Goal: Task Accomplishment & Management: Complete application form

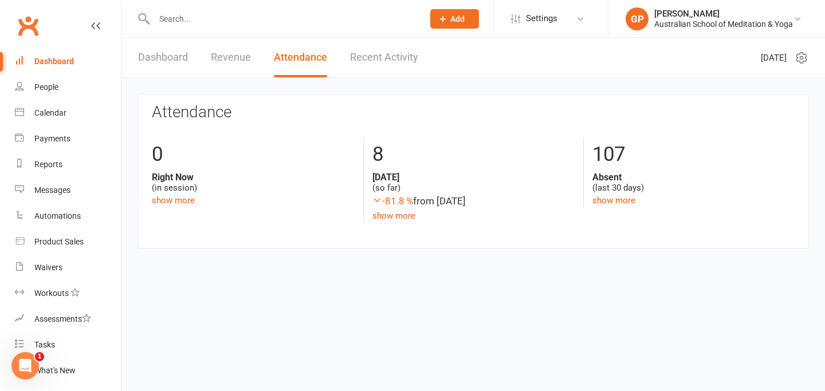
click at [164, 66] on link "Dashboard" at bounding box center [163, 58] width 50 height 40
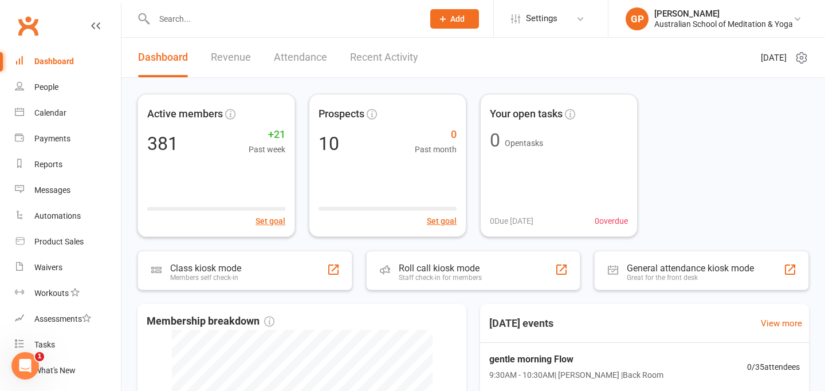
click at [127, 93] on div "Active members 381 +21 Past week Set goal Prospects 10 0 Past month Set goal Yo…" at bounding box center [473, 361] width 704 height 567
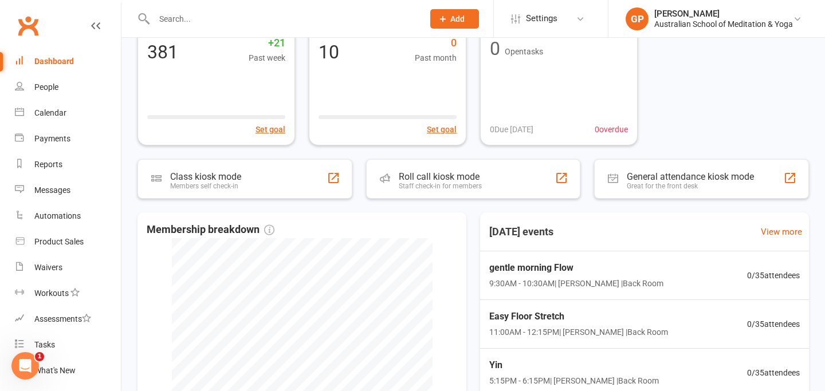
scroll to position [115, 0]
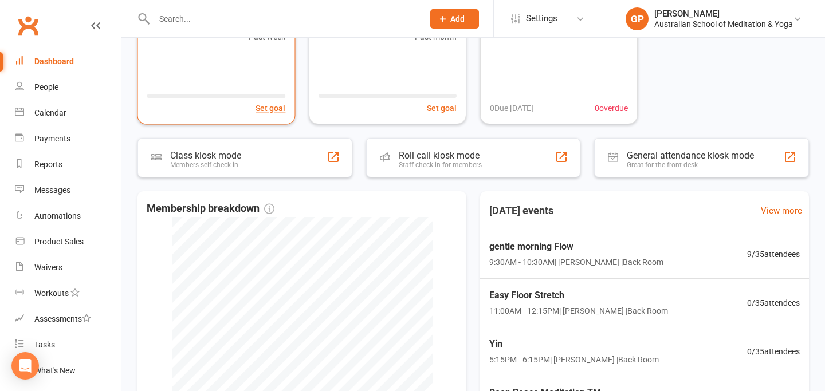
scroll to position [113, 0]
click at [125, 101] on div "Active members 381 +21 Past week Set goal Prospects 10 0 Past month Set goal Yo…" at bounding box center [473, 248] width 704 height 567
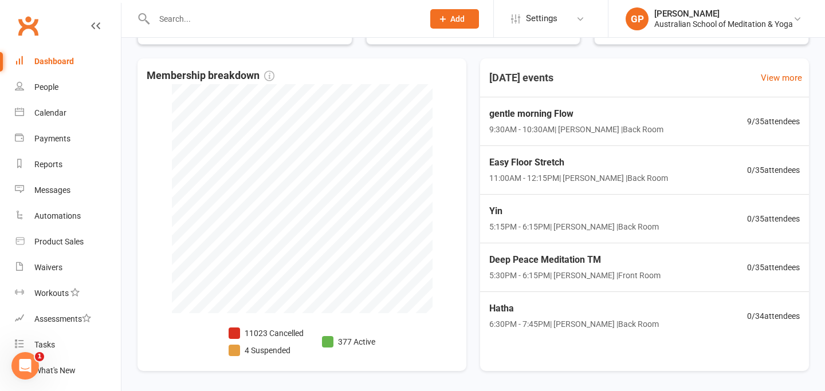
scroll to position [250, 0]
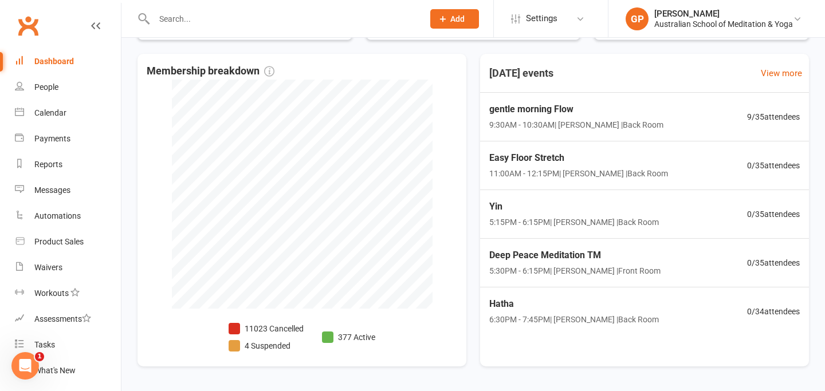
click at [198, 15] on input "text" at bounding box center [283, 19] width 265 height 16
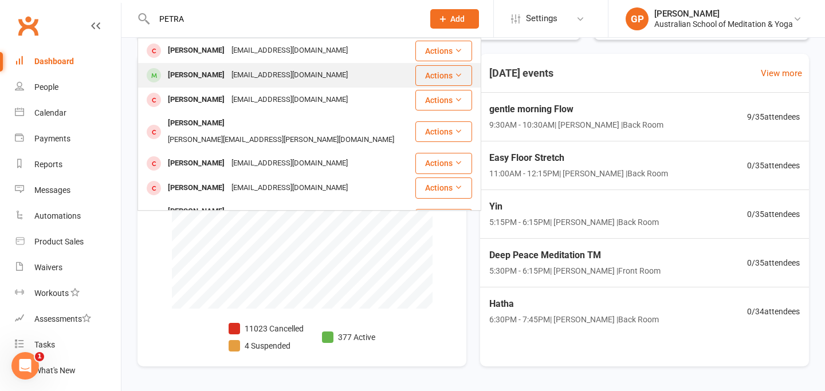
type input "PETRA"
click at [200, 72] on div "Petra Ponnet" at bounding box center [196, 75] width 64 height 17
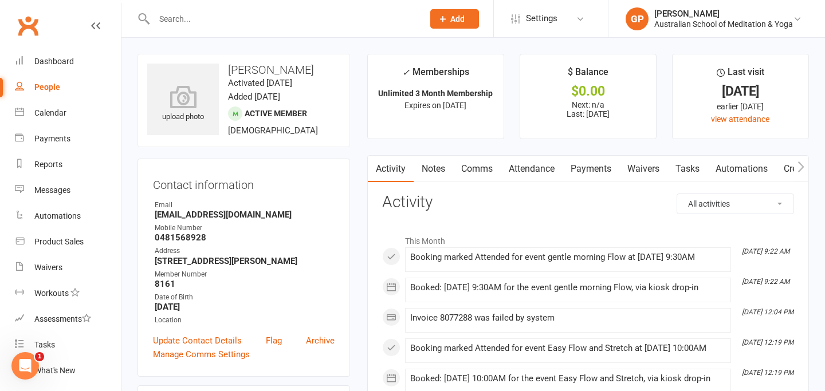
click at [597, 175] on link "Payments" at bounding box center [591, 169] width 57 height 26
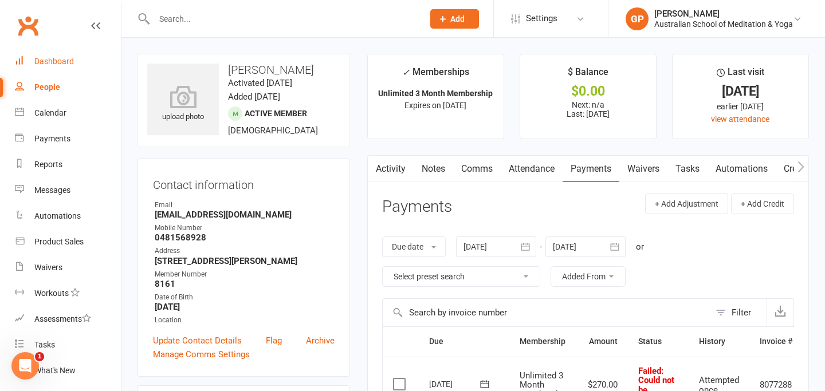
click at [62, 64] on div "Dashboard" at bounding box center [54, 61] width 40 height 9
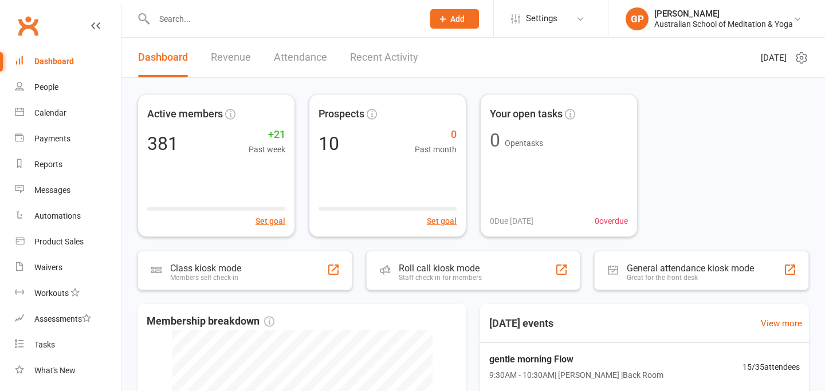
click at [121, 58] on div "Dashboard Revenue Attendance Recent Activity" at bounding box center [277, 58] width 313 height 40
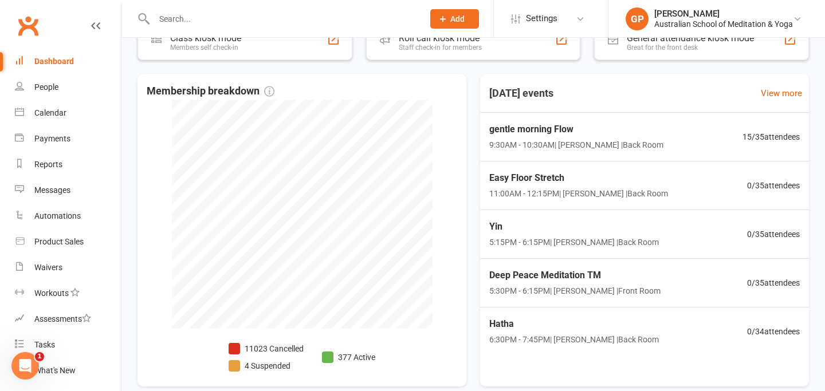
scroll to position [252, 0]
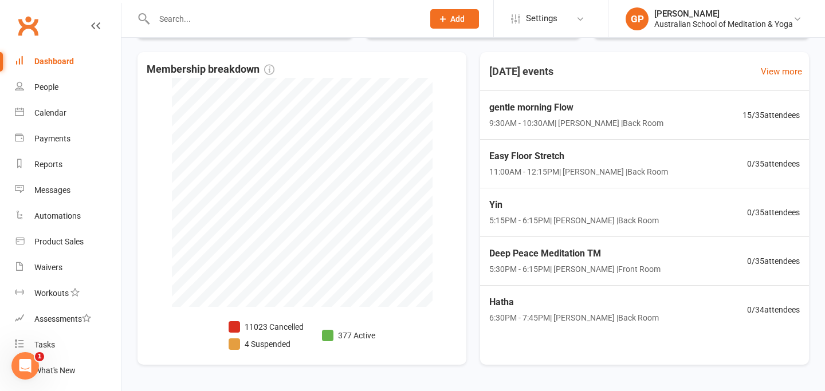
click at [128, 130] on div "Active members 381 +21 Past week Set goal Prospects 10 0 Past month Set goal Yo…" at bounding box center [473, 109] width 704 height 567
click at [176, 25] on input "text" at bounding box center [283, 19] width 265 height 16
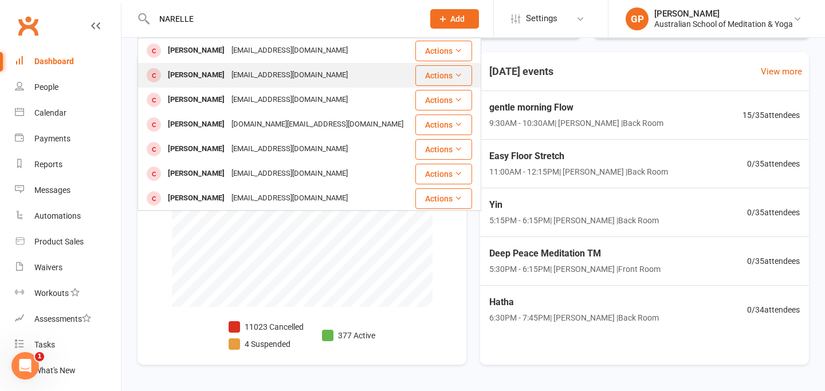
type input "NARELLE"
click at [236, 71] on div "[EMAIL_ADDRESS][DOMAIN_NAME]" at bounding box center [289, 75] width 123 height 17
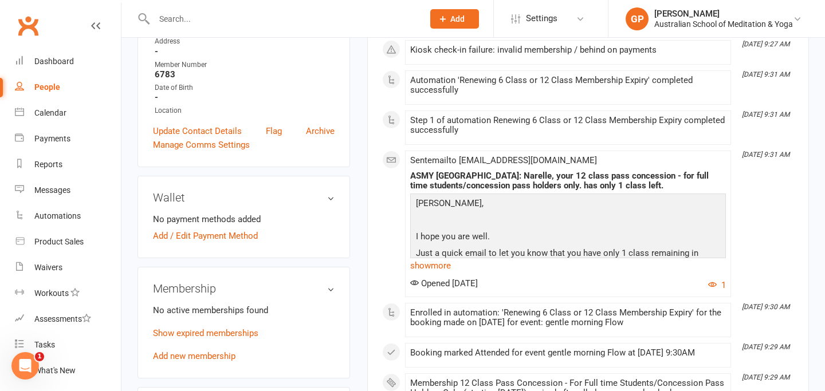
scroll to position [229, 0]
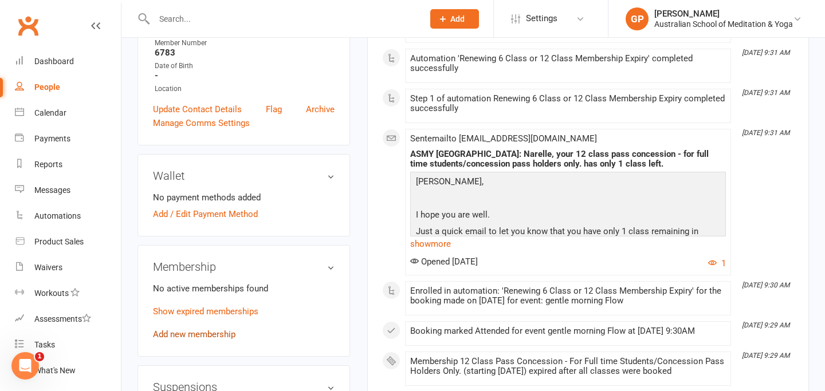
click at [171, 334] on link "Add new membership" at bounding box center [194, 334] width 83 height 10
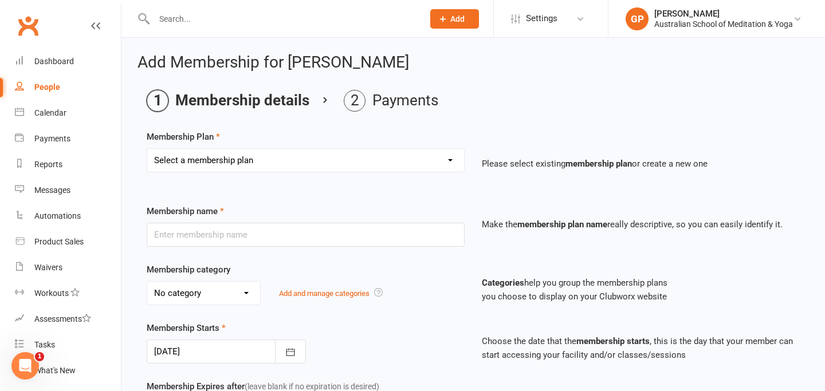
click at [378, 169] on select "Select a membership plan Create new Membership Plan Intro: Unlimited 1 Month Me…" at bounding box center [305, 160] width 317 height 23
select select "7"
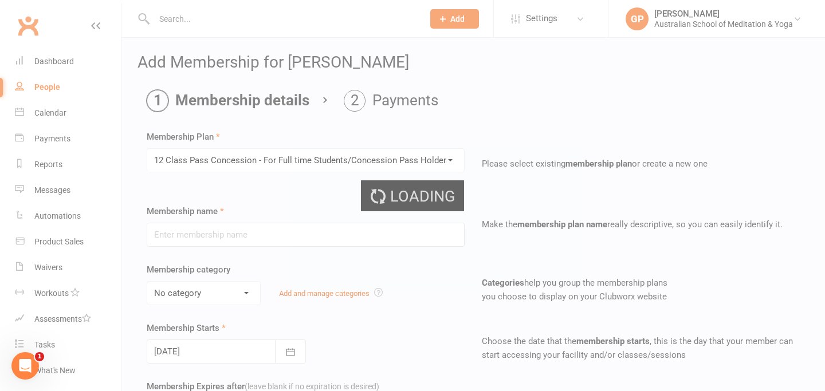
type input "12 Class Pass Concession - For Full time Students/Concession Pass Holders Only."
select select "5"
type input "6"
select select "2"
type input "12"
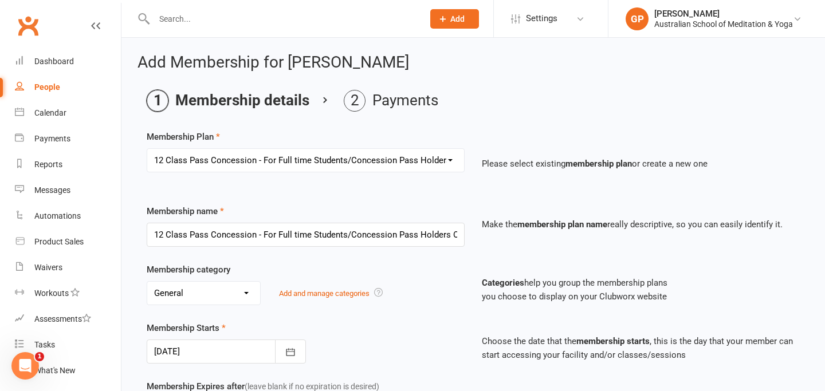
click at [410, 289] on div "No category Cabin Deep Peace Meditation Donation Donation class Festivals Gener…" at bounding box center [306, 293] width 318 height 24
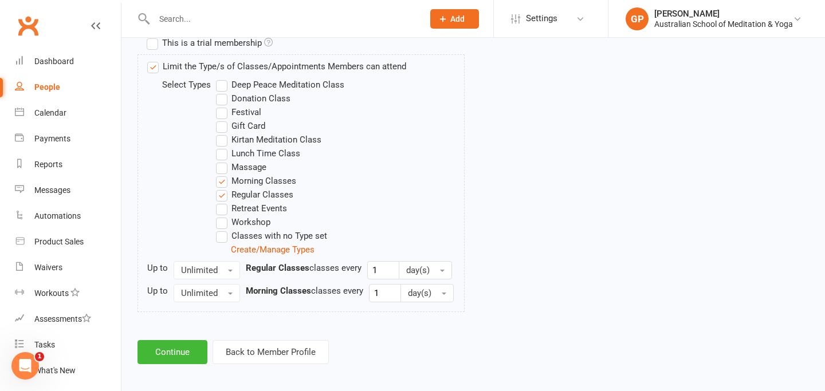
scroll to position [567, 0]
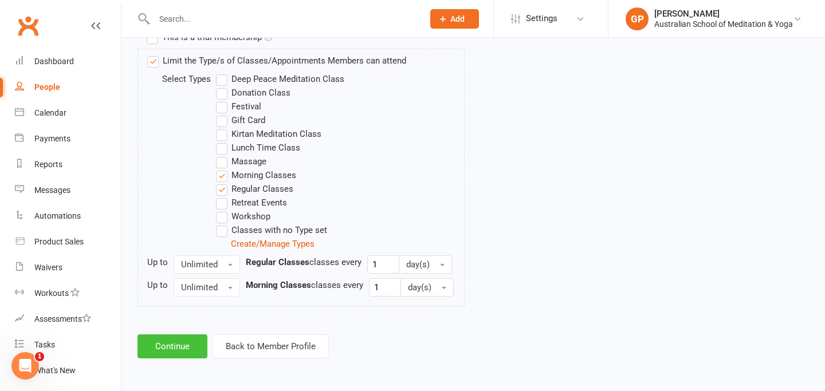
click at [179, 347] on button "Continue" at bounding box center [173, 347] width 70 height 24
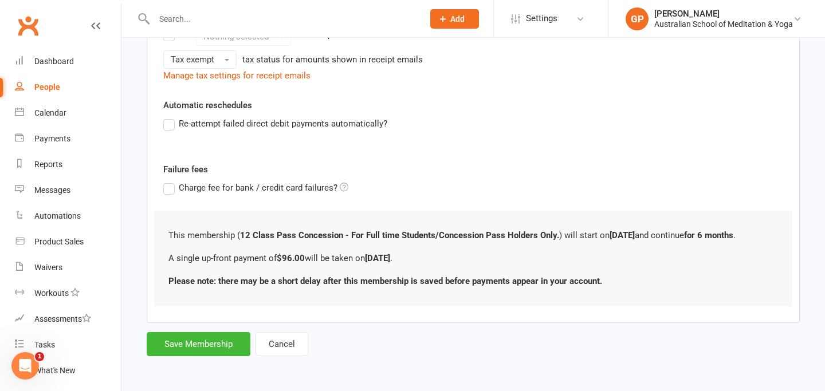
scroll to position [0, 0]
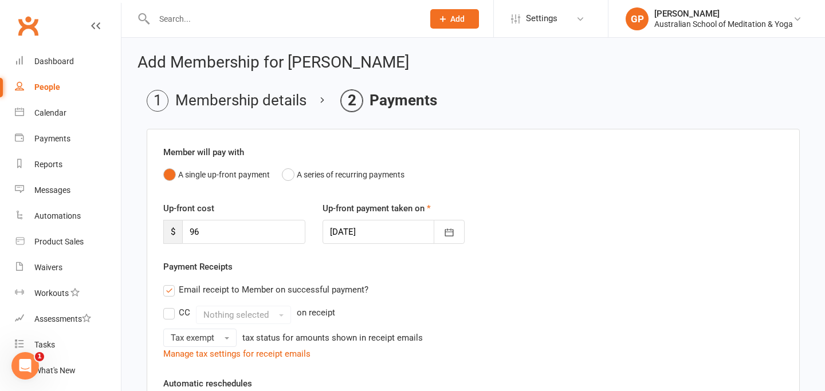
click at [560, 241] on div "Up-front cost $ 96 Up-front payment taken on 18 Aug 2025 August 2025 Sun Mon Tu…" at bounding box center [473, 231] width 637 height 58
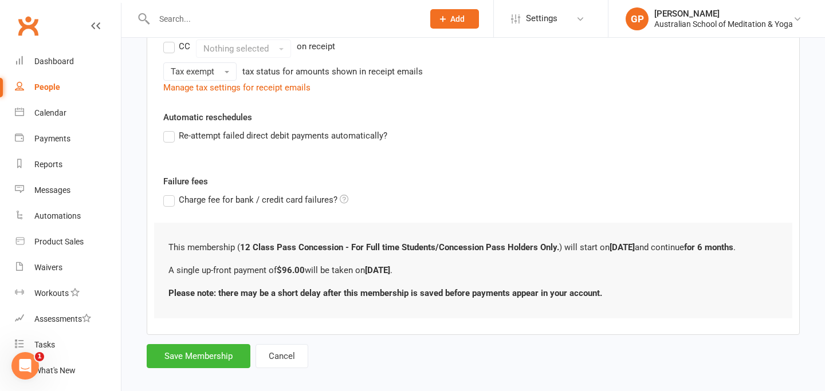
scroll to position [278, 0]
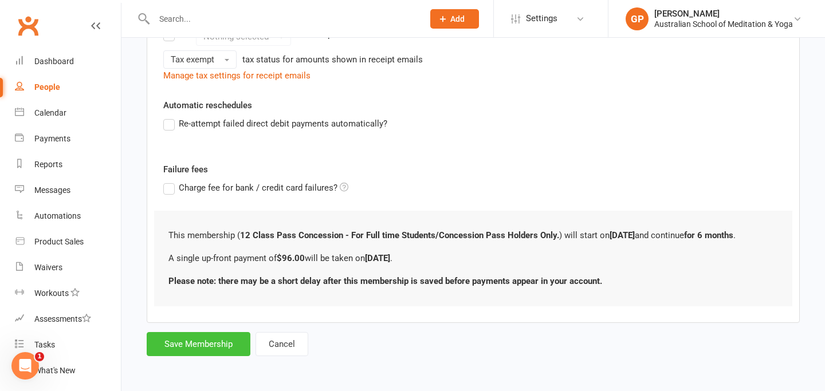
click at [223, 353] on button "Save Membership" at bounding box center [199, 344] width 104 height 24
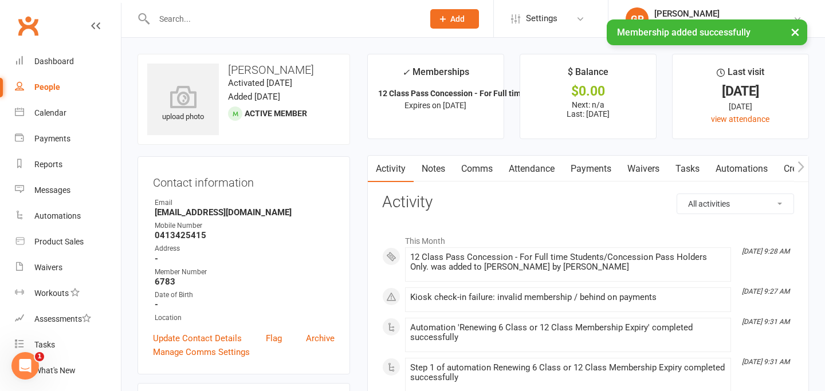
click at [592, 171] on link "Payments" at bounding box center [591, 169] width 57 height 26
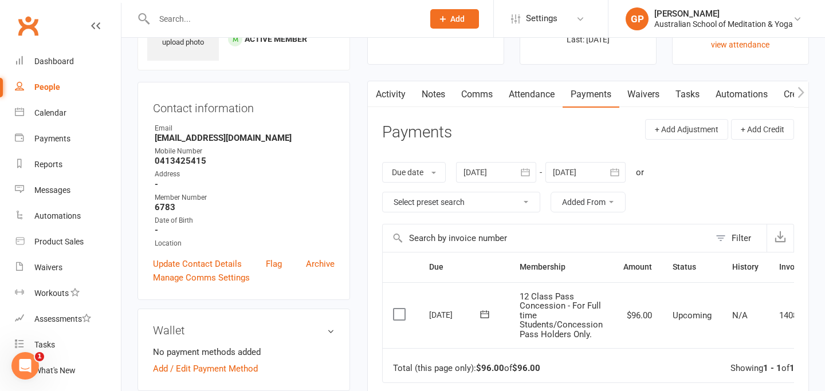
scroll to position [92, 0]
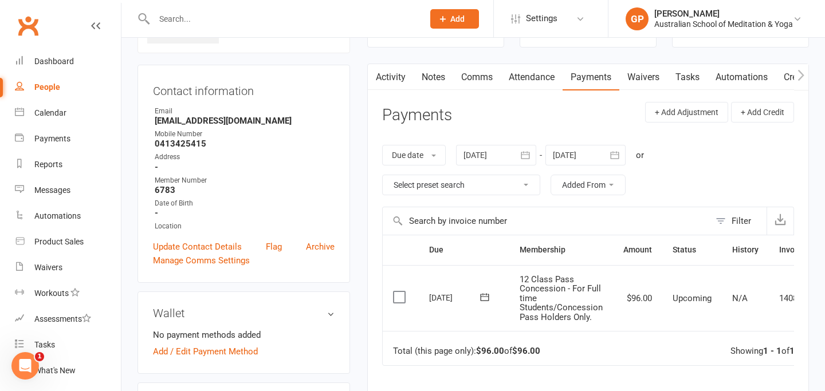
click at [398, 303] on label at bounding box center [400, 297] width 15 height 11
click at [398, 292] on input "checkbox" at bounding box center [396, 292] width 7 height 0
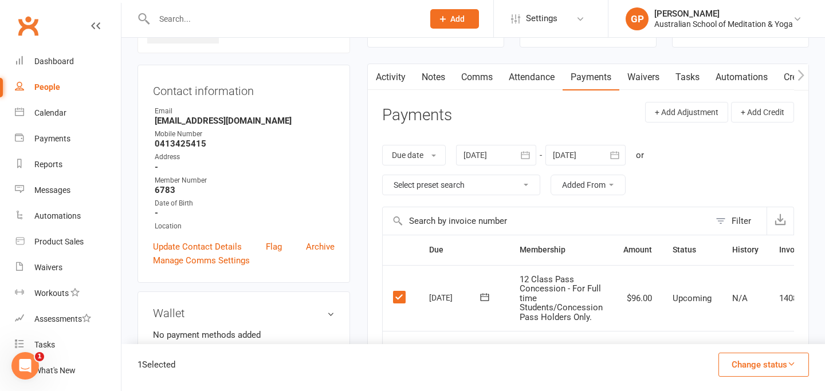
click at [775, 367] on button "Change status" at bounding box center [764, 365] width 91 height 24
click at [743, 291] on link "Paid (POS)" at bounding box center [751, 288] width 113 height 23
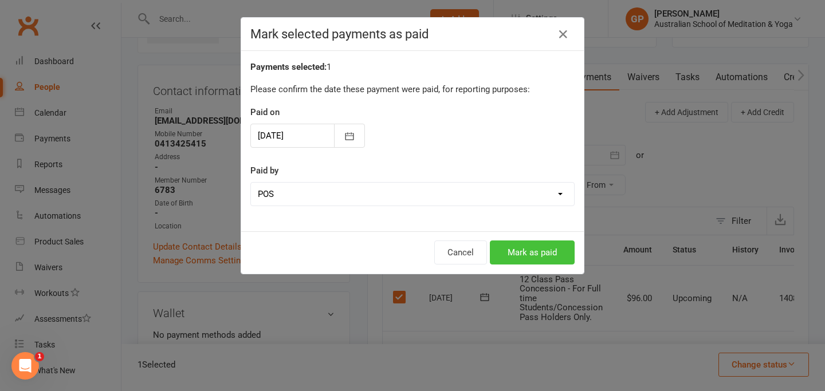
click at [537, 248] on button "Mark as paid" at bounding box center [532, 253] width 85 height 24
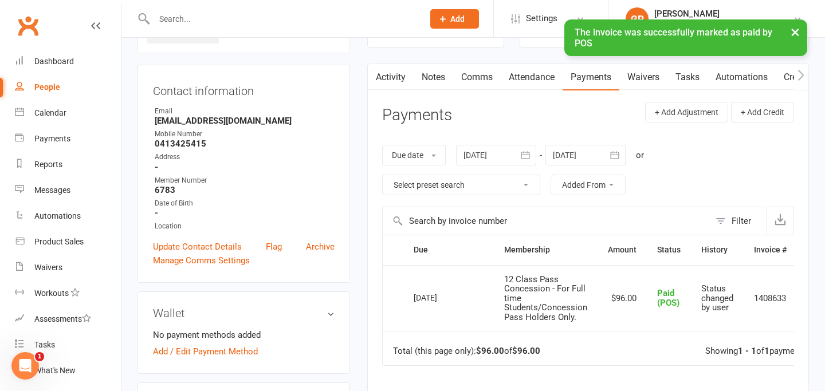
click at [795, 35] on button "×" at bounding box center [795, 31] width 21 height 25
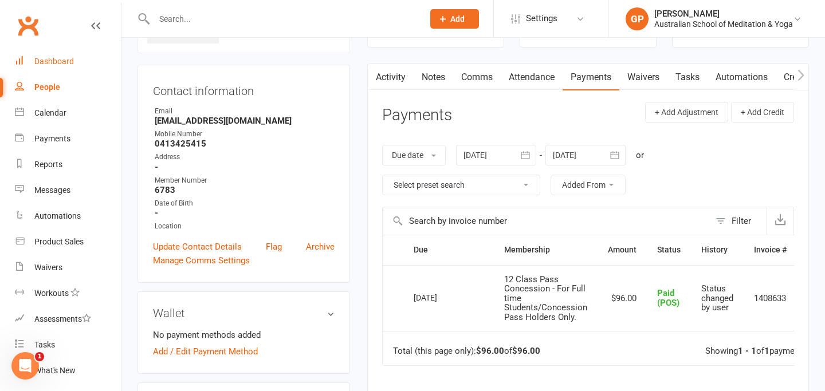
click at [51, 58] on div "Dashboard" at bounding box center [54, 61] width 40 height 9
